Goal: Task Accomplishment & Management: Use online tool/utility

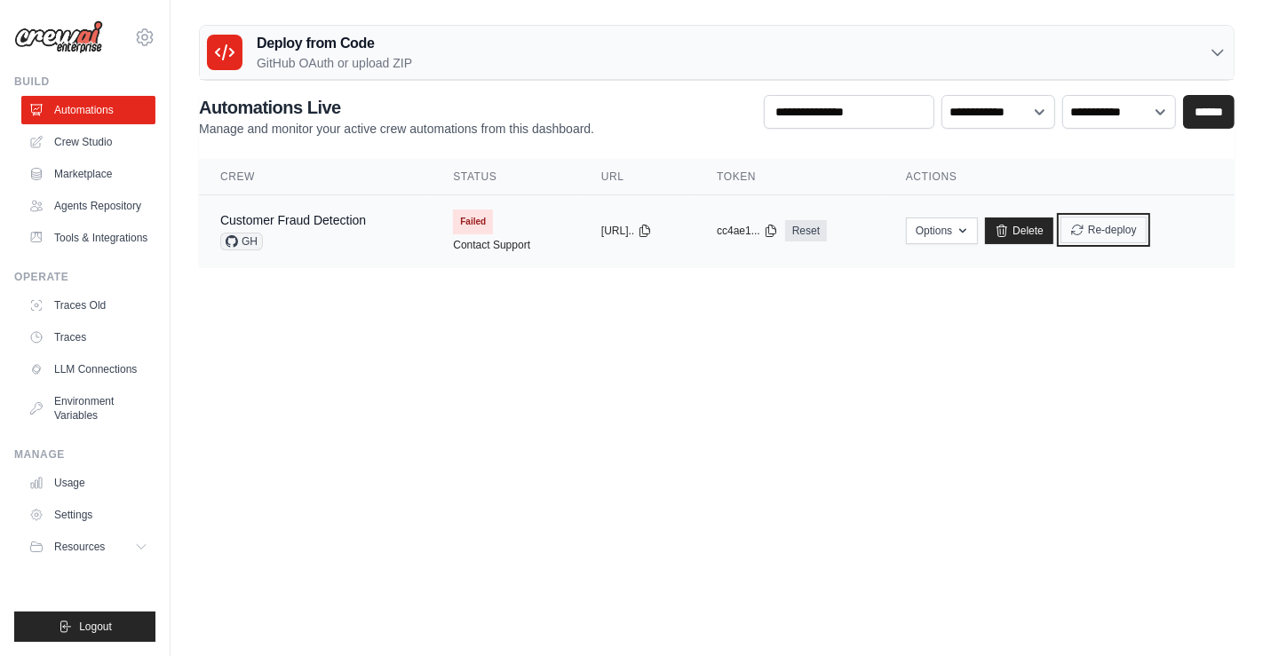
click at [1118, 234] on button "Re-deploy" at bounding box center [1103, 230] width 86 height 27
click at [116, 633] on button "Logout" at bounding box center [84, 627] width 141 height 30
click at [129, 619] on button "Logout" at bounding box center [84, 627] width 141 height 30
click at [1121, 227] on button "Re-deploy" at bounding box center [1103, 230] width 86 height 27
